Goal: Task Accomplishment & Management: Manage account settings

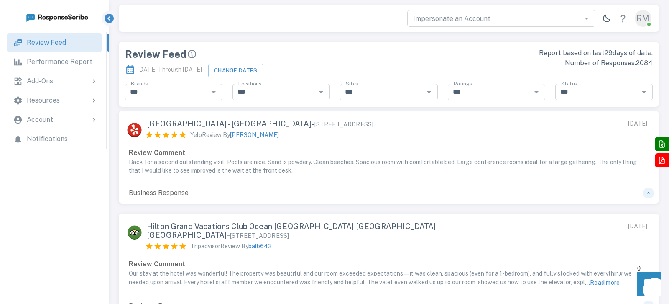
click at [66, 120] on div "Account" at bounding box center [62, 120] width 71 height 10
click at [72, 104] on div "Resources" at bounding box center [62, 100] width 71 height 10
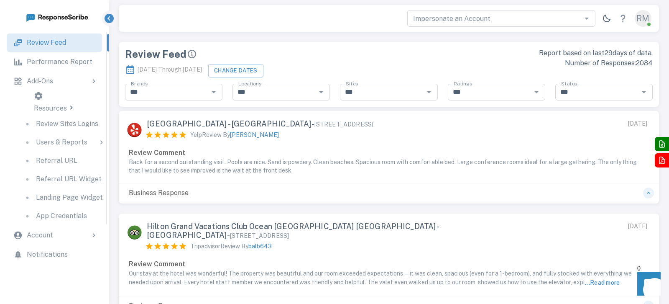
click at [65, 211] on p "App Credentials" at bounding box center [61, 216] width 51 height 10
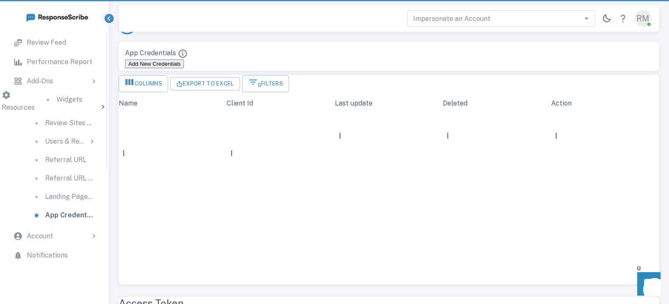
scroll to position [181, 540]
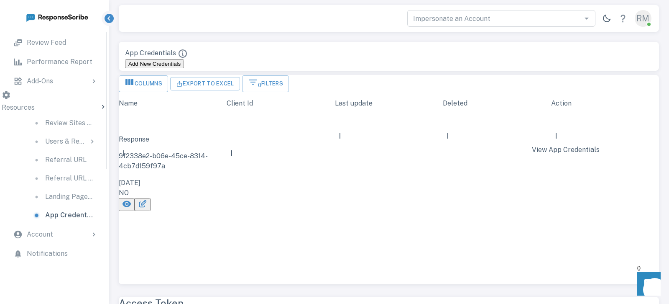
click at [131, 200] on icon "View App Credentials" at bounding box center [127, 203] width 9 height 6
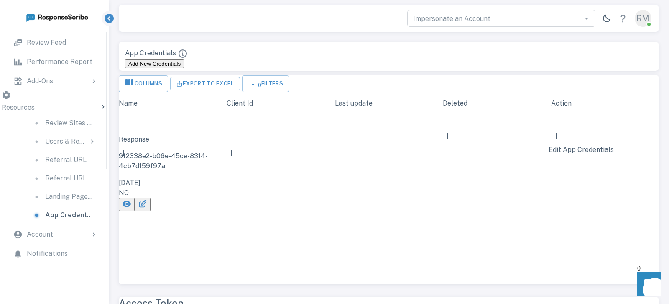
click at [146, 200] on icon "Edit App Credentials" at bounding box center [143, 202] width 5 height 5
click at [128, 203] on circle "View App Credentials" at bounding box center [127, 204] width 3 height 3
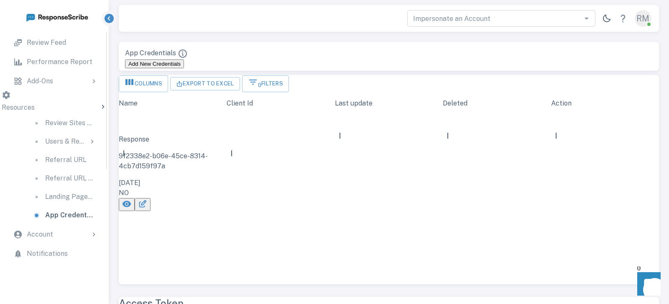
click at [60, 103] on div "Resources" at bounding box center [54, 108] width 105 height 11
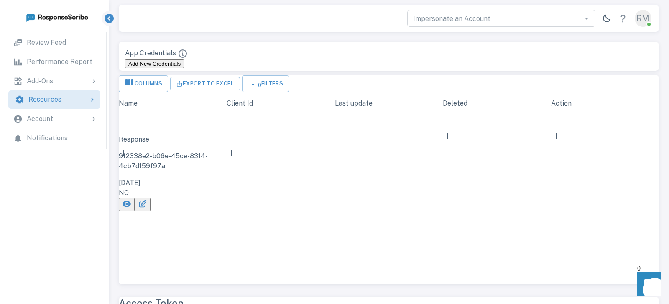
click at [64, 46] on p "Review Feed" at bounding box center [46, 43] width 39 height 10
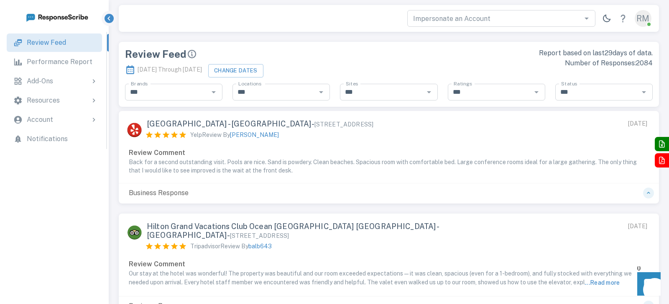
click at [64, 117] on div "Account" at bounding box center [62, 120] width 71 height 10
click at [60, 101] on div "Resources" at bounding box center [62, 100] width 71 height 10
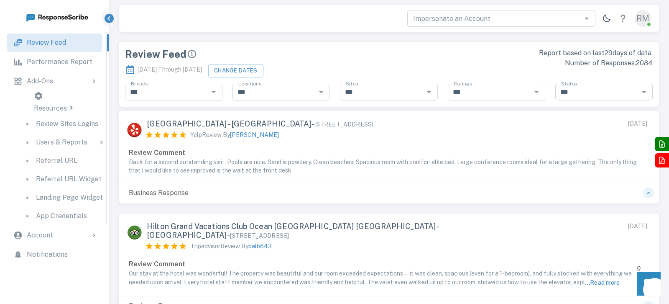
click at [59, 211] on p "App Credentials" at bounding box center [61, 216] width 51 height 10
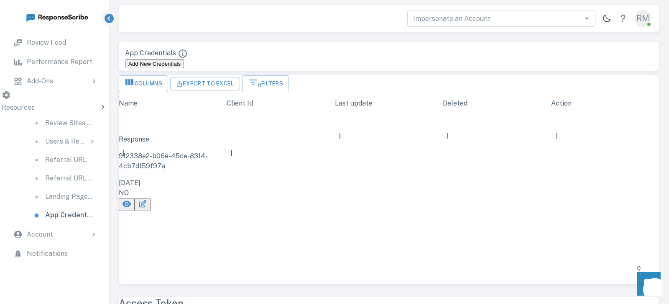
click at [184, 59] on button "Add New Credentials" at bounding box center [154, 63] width 59 height 9
click at [131, 200] on icon "View App Credentials" at bounding box center [127, 203] width 9 height 6
